Goal: Task Accomplishment & Management: Manage account settings

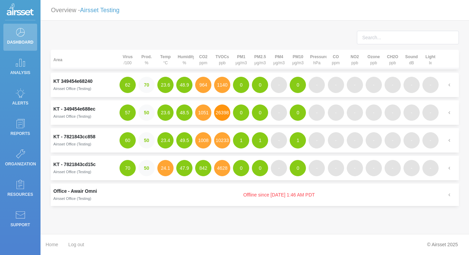
click at [220, 107] on button "26398" at bounding box center [222, 112] width 16 height 16
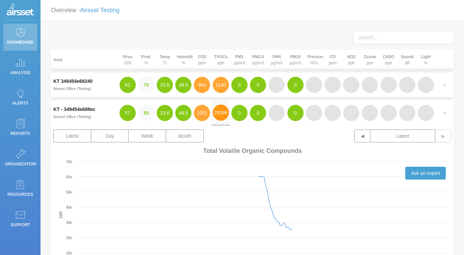
click at [220, 111] on button "26398" at bounding box center [221, 112] width 16 height 16
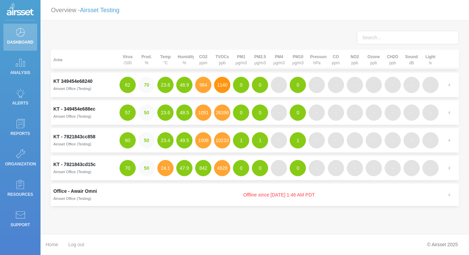
click at [219, 84] on button "1140" at bounding box center [222, 85] width 16 height 16
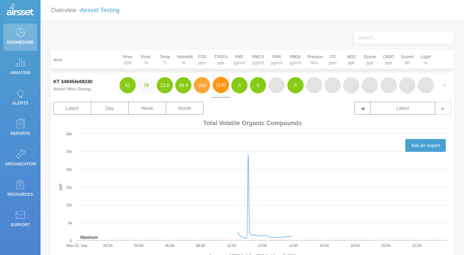
click at [219, 84] on button "1140" at bounding box center [221, 85] width 16 height 16
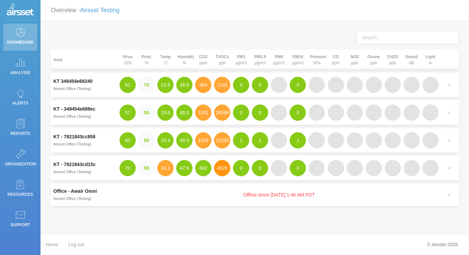
click at [222, 171] on button "4628" at bounding box center [222, 168] width 16 height 16
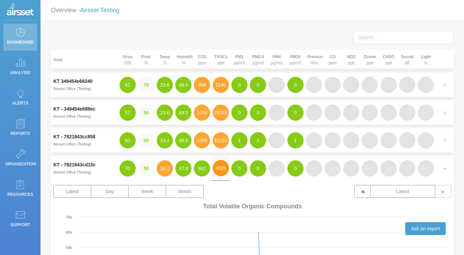
click at [225, 171] on button "4628" at bounding box center [221, 168] width 16 height 16
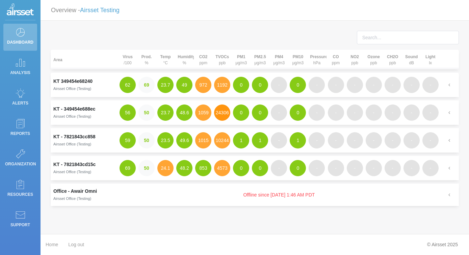
click at [222, 116] on button "24306" at bounding box center [222, 112] width 16 height 16
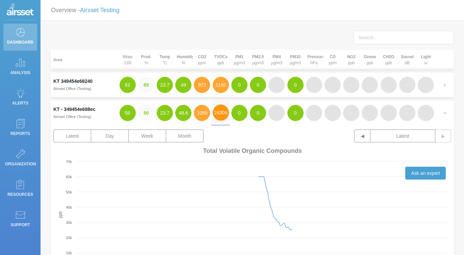
click at [222, 115] on button "24306" at bounding box center [221, 112] width 16 height 16
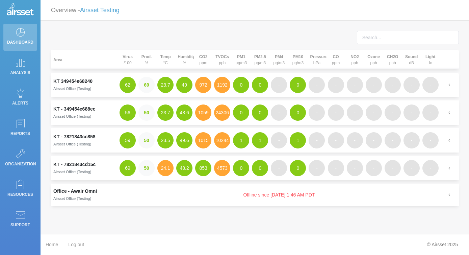
click at [230, 32] on div at bounding box center [255, 40] width 418 height 19
click at [108, 12] on link "Airsset Testing" at bounding box center [100, 10] width 40 height 7
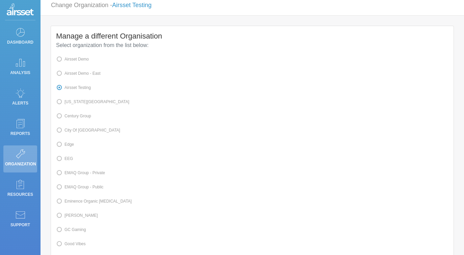
scroll to position [80, 0]
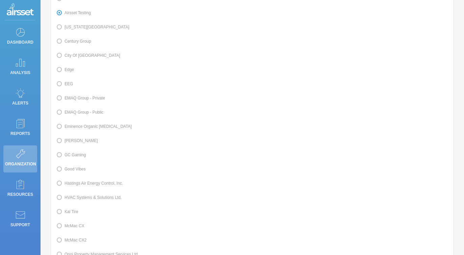
click at [74, 216] on label "Kal Tire" at bounding box center [67, 211] width 22 height 9
click at [69, 213] on input "Kal Tire" at bounding box center [67, 211] width 4 height 4
radio input "true"
radio input "false"
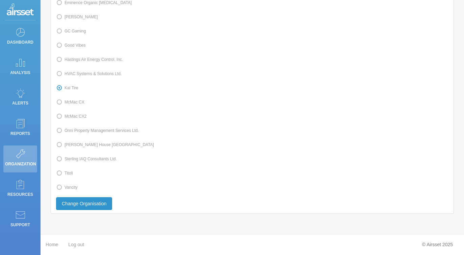
click at [105, 205] on button "Change Organisation" at bounding box center [84, 203] width 56 height 13
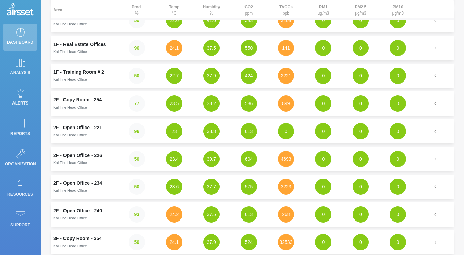
scroll to position [35, 0]
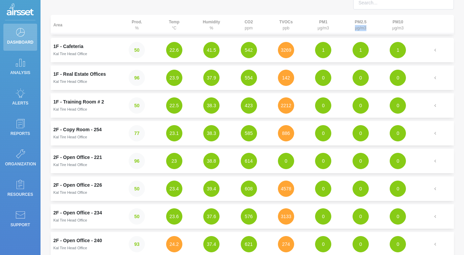
drag, startPoint x: 366, startPoint y: 29, endPoint x: 351, endPoint y: 27, distance: 15.3
click at [351, 27] on th "PM2.5 μg/m3" at bounding box center [360, 25] width 37 height 20
copy th "μg/m3"
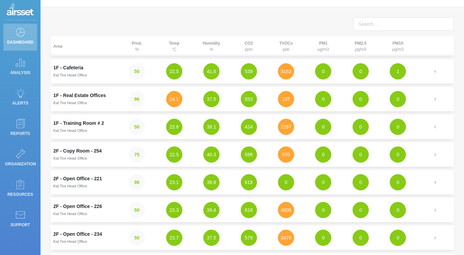
scroll to position [25, 0]
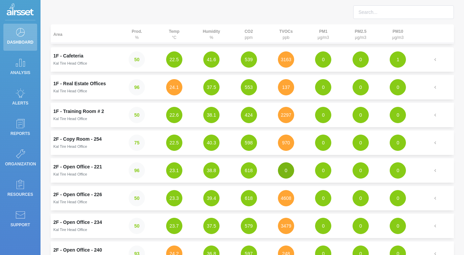
click at [282, 171] on button "0" at bounding box center [286, 170] width 16 height 16
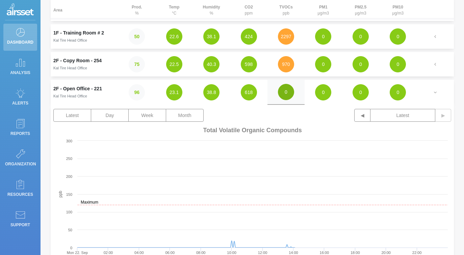
scroll to position [102, 0]
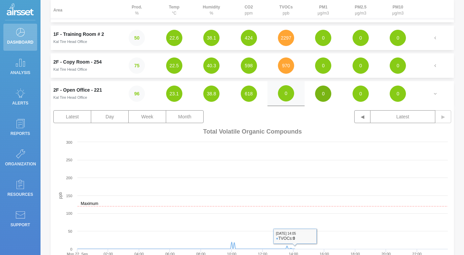
click at [323, 94] on button "0" at bounding box center [323, 93] width 16 height 16
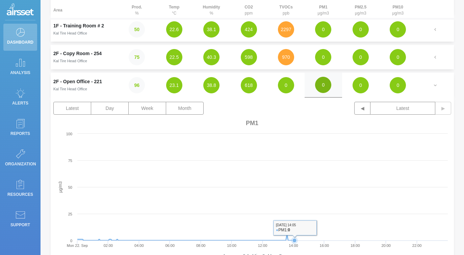
scroll to position [112, 0]
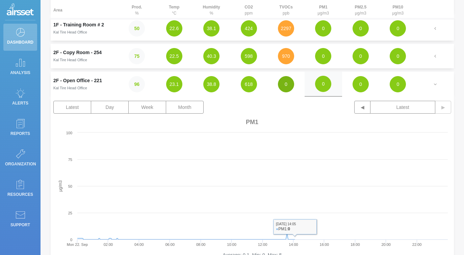
click at [290, 87] on button "0" at bounding box center [286, 84] width 16 height 16
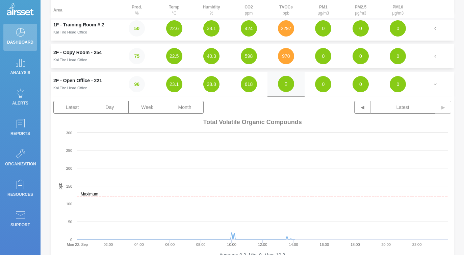
click at [333, 59] on td "0" at bounding box center [323, 56] width 37 height 24
click at [327, 59] on button "0" at bounding box center [323, 56] width 16 height 16
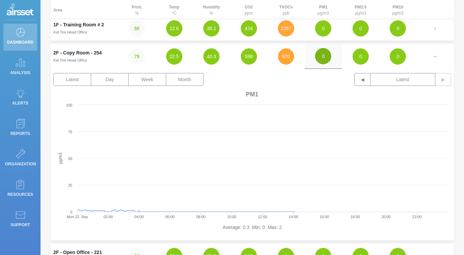
click at [327, 59] on button "0" at bounding box center [323, 56] width 16 height 16
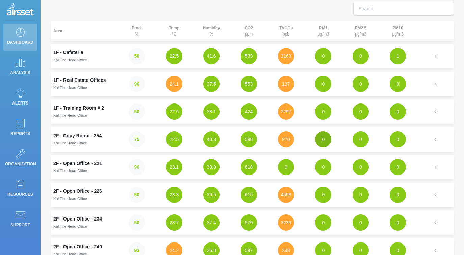
scroll to position [0, 0]
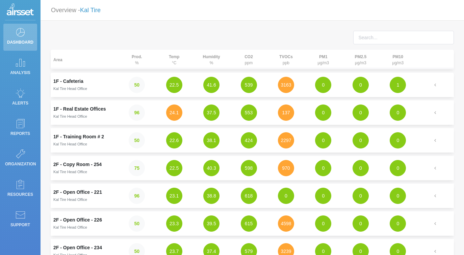
click at [86, 13] on link "Kal Tire" at bounding box center [90, 10] width 21 height 7
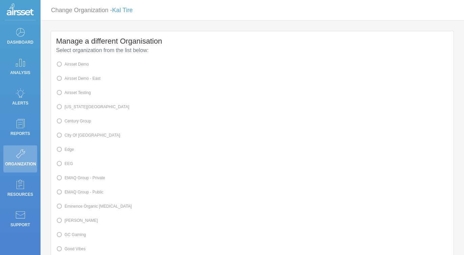
click at [86, 91] on label "Airsset Testing" at bounding box center [73, 92] width 35 height 9
click at [69, 91] on input "Airsset Testing" at bounding box center [67, 92] width 4 height 4
radio input "true"
radio input "false"
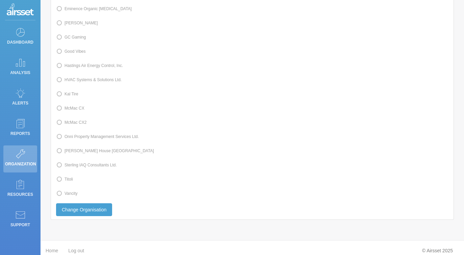
scroll to position [211, 0]
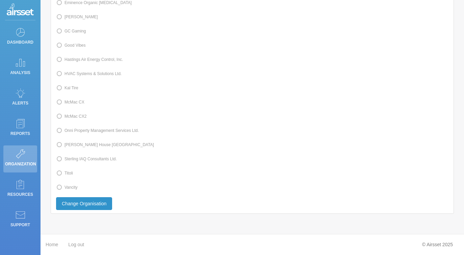
click at [92, 204] on button "Change Organisation" at bounding box center [84, 203] width 56 height 13
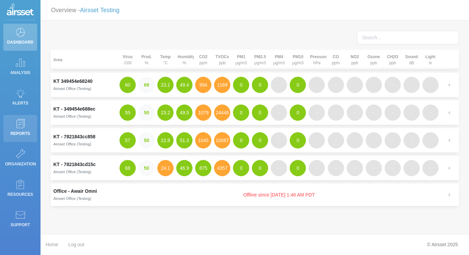
click at [17, 125] on icon at bounding box center [20, 123] width 10 height 9
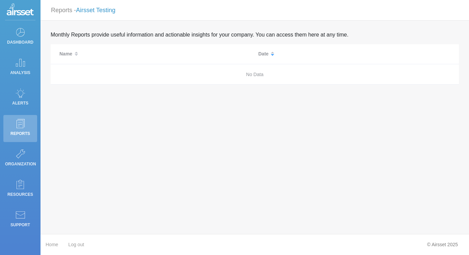
click at [94, 8] on link "Airsset Testing" at bounding box center [96, 10] width 40 height 7
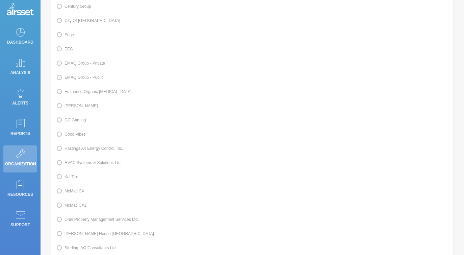
scroll to position [115, 0]
click at [78, 181] on div "Kal Tire" at bounding box center [252, 176] width 392 height 9
click at [75, 181] on label "Kal Tire" at bounding box center [67, 176] width 22 height 9
click at [69, 178] on input "Kal Tire" at bounding box center [67, 176] width 4 height 4
radio input "true"
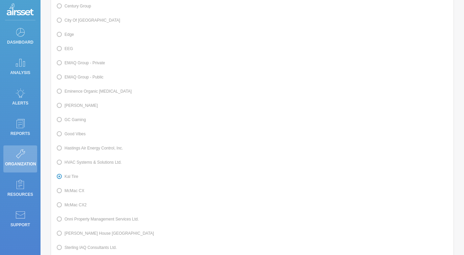
radio input "false"
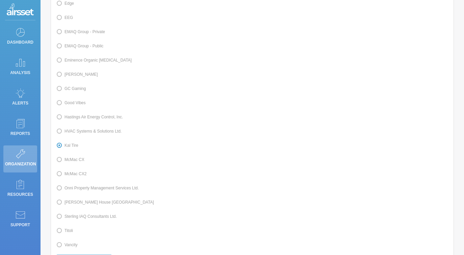
scroll to position [211, 0]
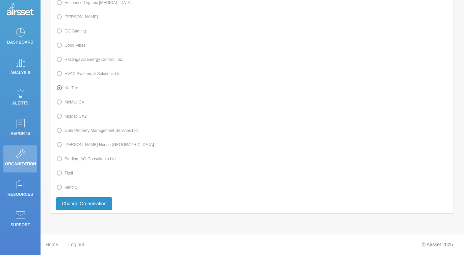
click at [106, 204] on button "Change Organisation" at bounding box center [84, 203] width 56 height 13
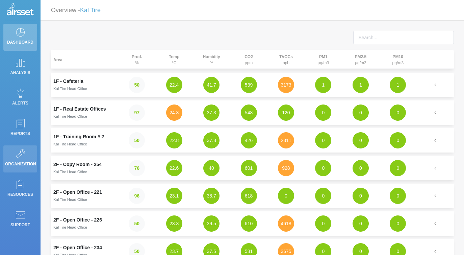
click at [22, 154] on icon at bounding box center [20, 153] width 10 height 9
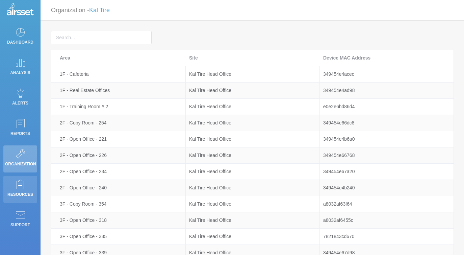
click at [17, 183] on icon at bounding box center [20, 183] width 10 height 9
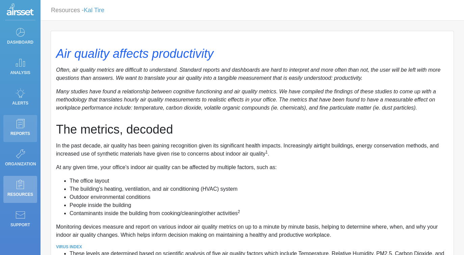
click at [23, 115] on link "Reports" at bounding box center [20, 128] width 34 height 27
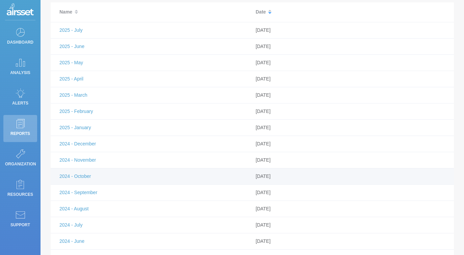
scroll to position [79, 0]
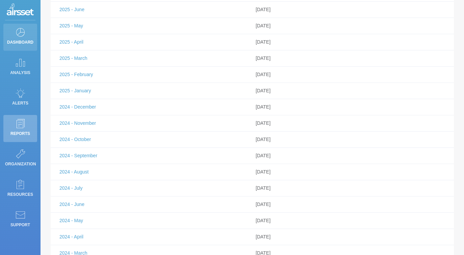
click at [23, 31] on link "Dashboard" at bounding box center [20, 37] width 34 height 27
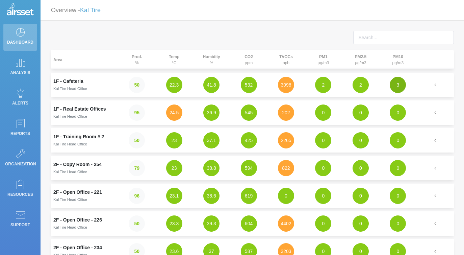
click at [402, 83] on button "3" at bounding box center [398, 85] width 16 height 16
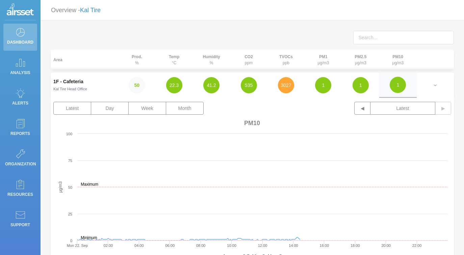
click at [88, 9] on link "Kal Tire" at bounding box center [90, 10] width 21 height 7
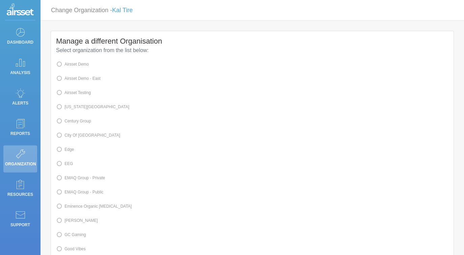
click at [82, 95] on label "Airsset Testing" at bounding box center [73, 92] width 35 height 9
click at [69, 94] on input "Airsset Testing" at bounding box center [67, 92] width 4 height 4
radio input "true"
radio input "false"
click at [95, 109] on label "[US_STATE][GEOGRAPHIC_DATA]" at bounding box center [92, 106] width 73 height 9
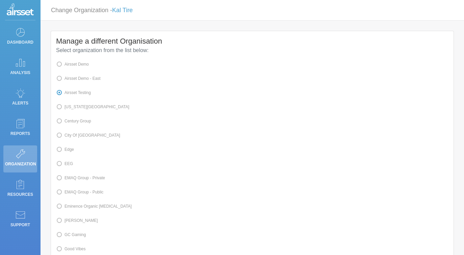
click at [69, 108] on input "[US_STATE][GEOGRAPHIC_DATA]" at bounding box center [67, 106] width 4 height 4
radio input "true"
radio input "false"
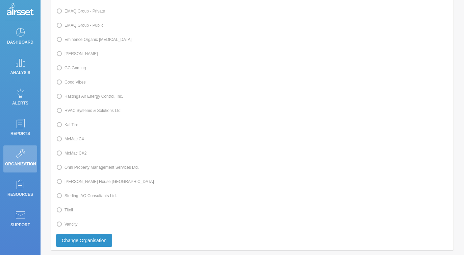
scroll to position [211, 0]
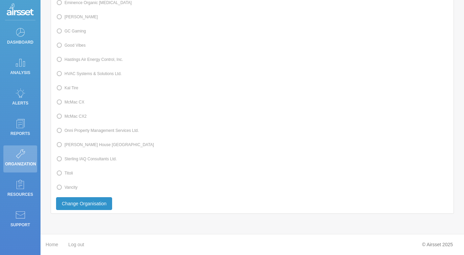
click at [85, 199] on button "Change Organisation" at bounding box center [84, 203] width 56 height 13
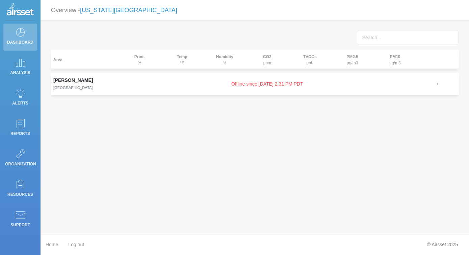
click at [144, 12] on link "[US_STATE][GEOGRAPHIC_DATA]" at bounding box center [128, 10] width 97 height 7
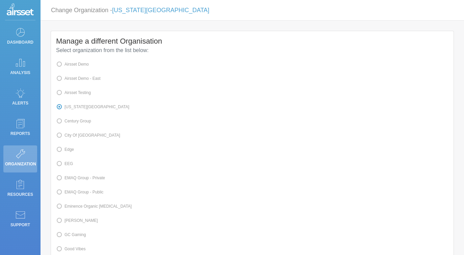
click at [89, 93] on label "Airsset Testing" at bounding box center [73, 92] width 35 height 9
click at [69, 93] on input "Airsset Testing" at bounding box center [67, 92] width 4 height 4
radio input "true"
radio input "false"
drag, startPoint x: 80, startPoint y: 136, endPoint x: 84, endPoint y: 137, distance: 3.8
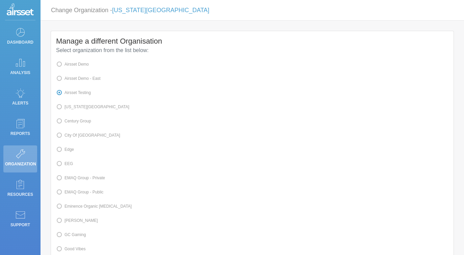
click at [80, 136] on label "City of North Bay" at bounding box center [88, 135] width 64 height 9
click at [69, 136] on input "City of North Bay" at bounding box center [67, 134] width 4 height 4
radio input "true"
radio input "false"
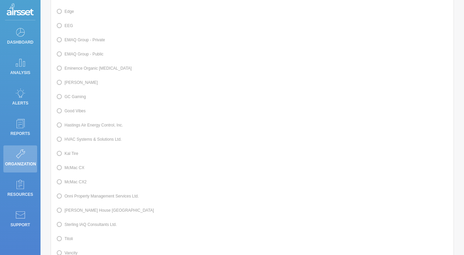
scroll to position [211, 0]
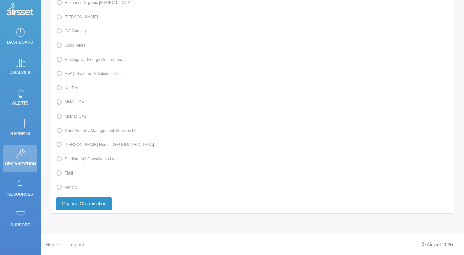
click at [109, 203] on button "Change Organisation" at bounding box center [84, 203] width 56 height 13
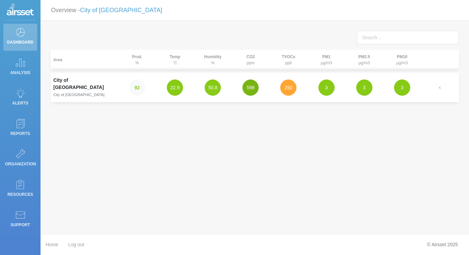
click at [252, 80] on button "598" at bounding box center [250, 87] width 16 height 16
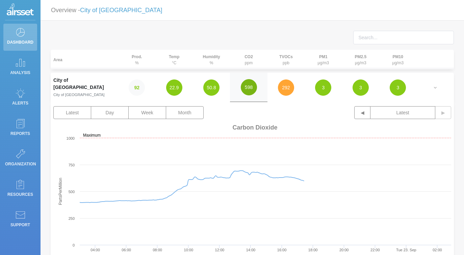
click at [249, 84] on button "598" at bounding box center [249, 87] width 16 height 16
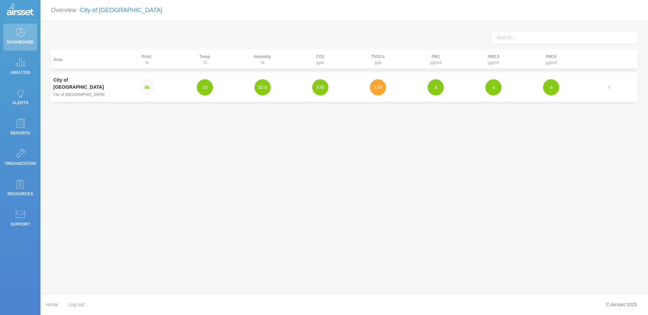
click at [104, 11] on link "City of North Bay" at bounding box center [121, 10] width 82 height 7
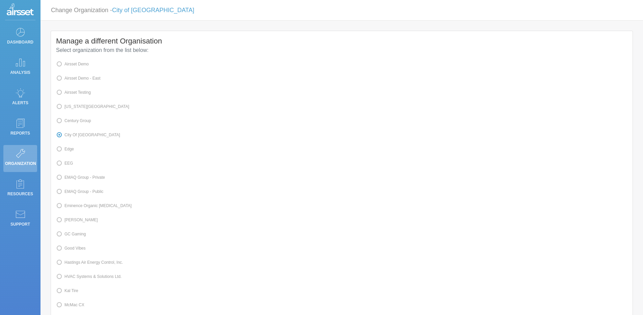
click at [81, 95] on label "Airsset Testing" at bounding box center [73, 92] width 35 height 9
click at [69, 94] on input "Airsset Testing" at bounding box center [67, 92] width 4 height 4
radio input "true"
radio input "false"
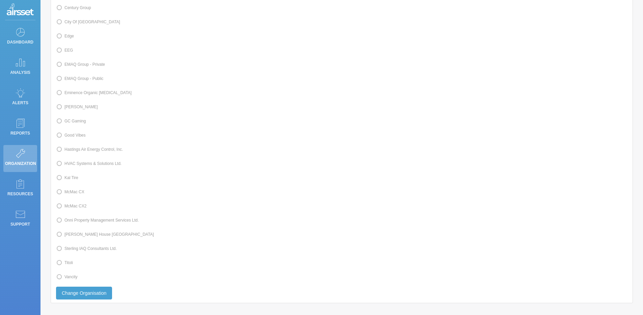
scroll to position [151, 0]
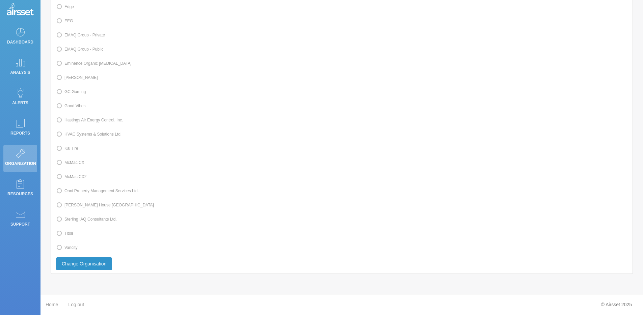
click at [105, 254] on button "Change Organisation" at bounding box center [84, 264] width 56 height 13
